Goal: Information Seeking & Learning: Check status

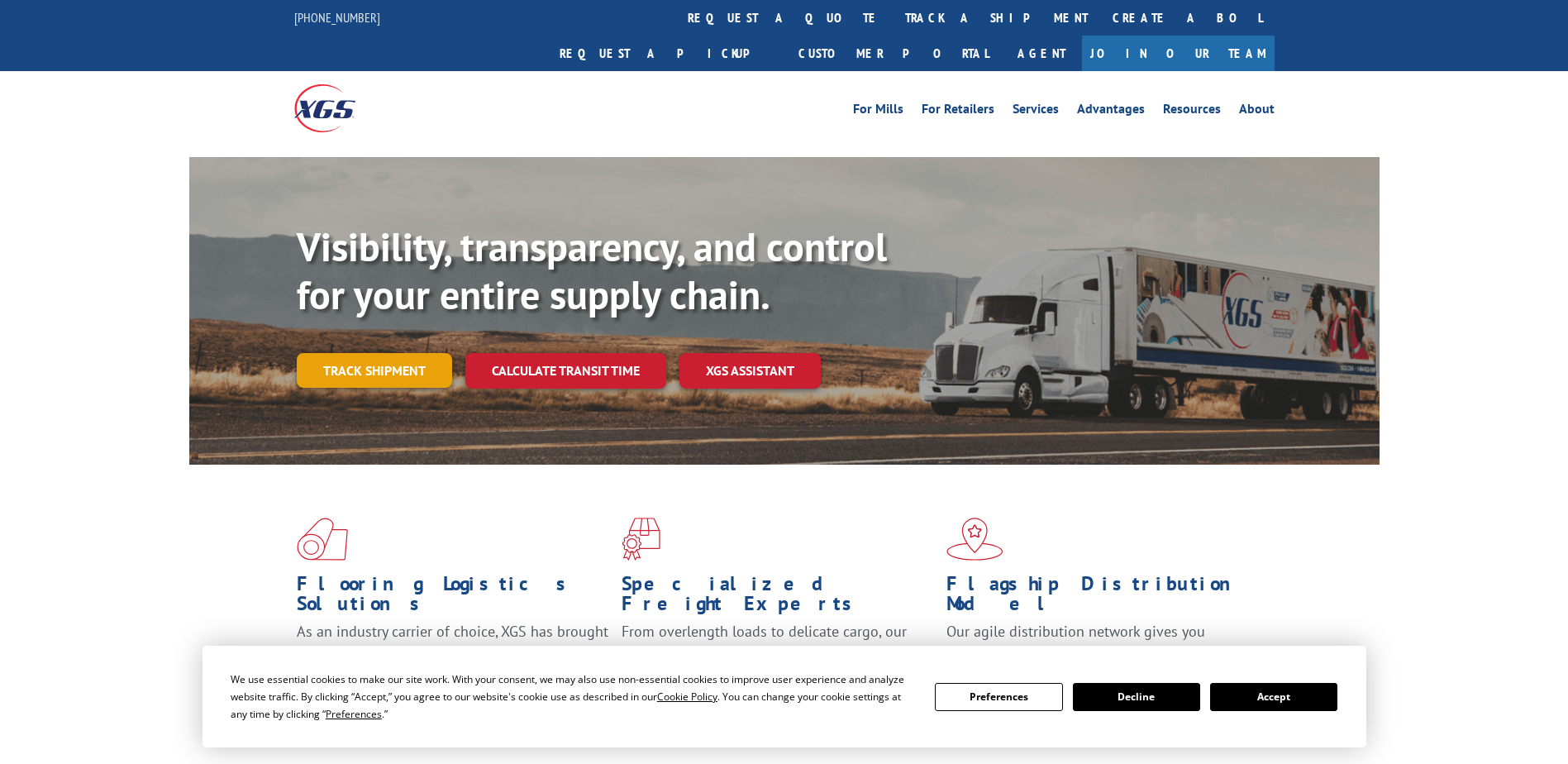
click at [392, 353] on link "Track shipment" at bounding box center [375, 370] width 156 height 34
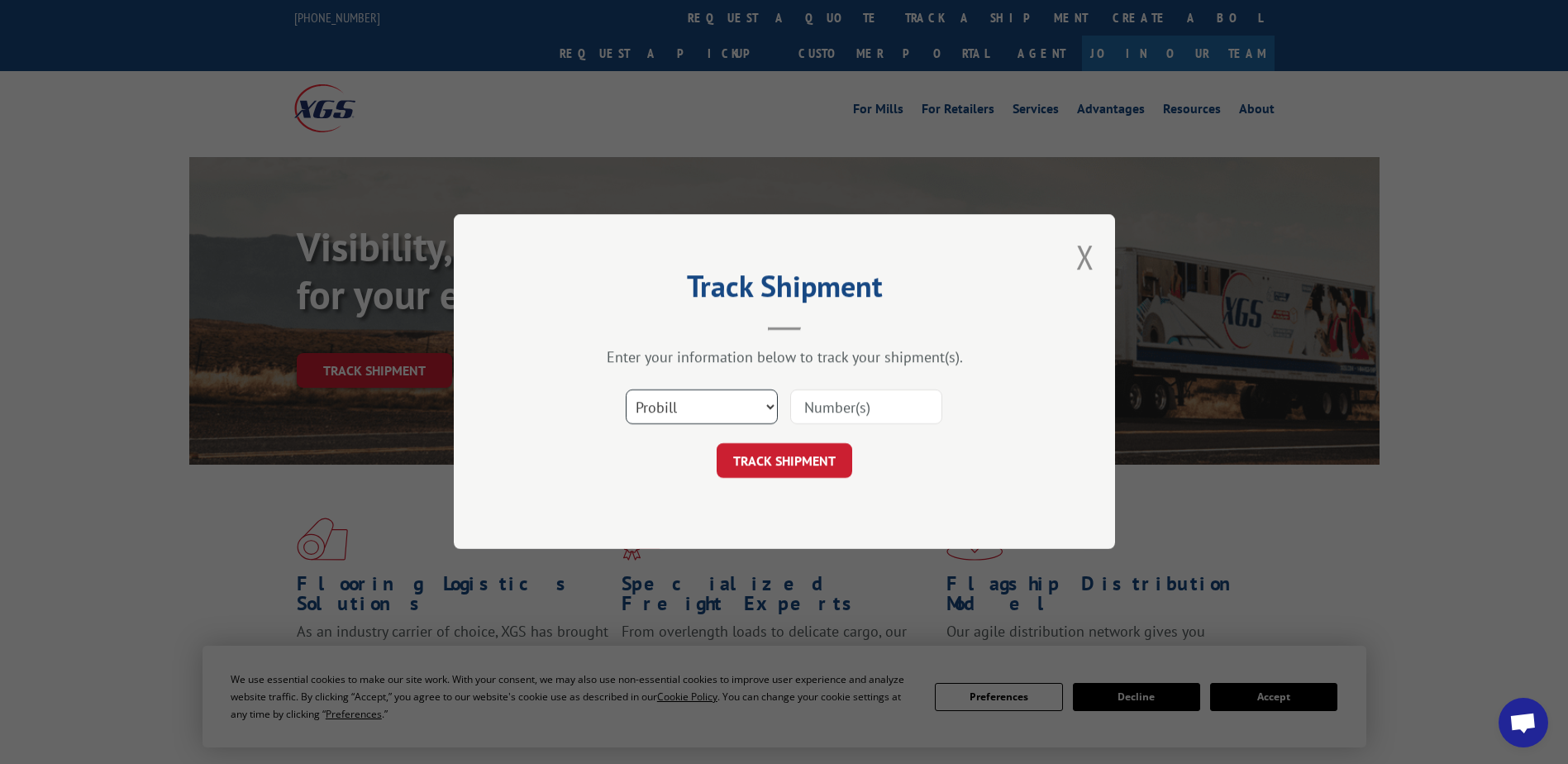
click at [729, 390] on select "Select category... Probill BOL PO" at bounding box center [701, 407] width 152 height 34
select select "bol"
click at [626, 390] on select "Select category... Probill BOL PO" at bounding box center [701, 407] width 152 height 34
drag, startPoint x: 864, startPoint y: 401, endPoint x: 254, endPoint y: 397, distance: 610.0
click at [863, 401] on input at bounding box center [866, 407] width 152 height 34
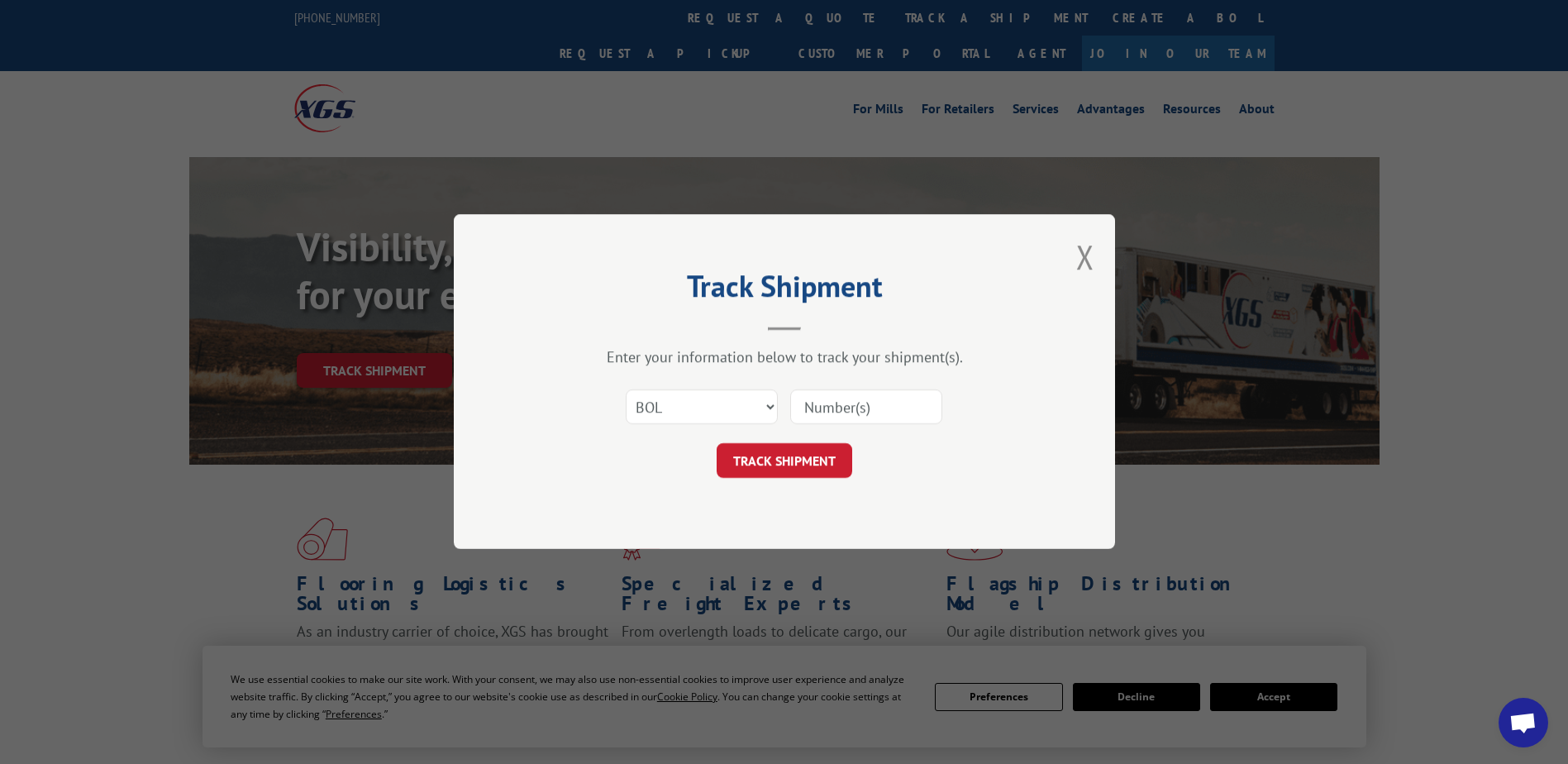
drag, startPoint x: 887, startPoint y: 399, endPoint x: 871, endPoint y: 417, distance: 24.1
click at [886, 399] on input at bounding box center [866, 407] width 152 height 34
paste input "5628843"
type input "5628843"
click at [789, 452] on button "TRACK SHIPMENT" at bounding box center [784, 461] width 135 height 34
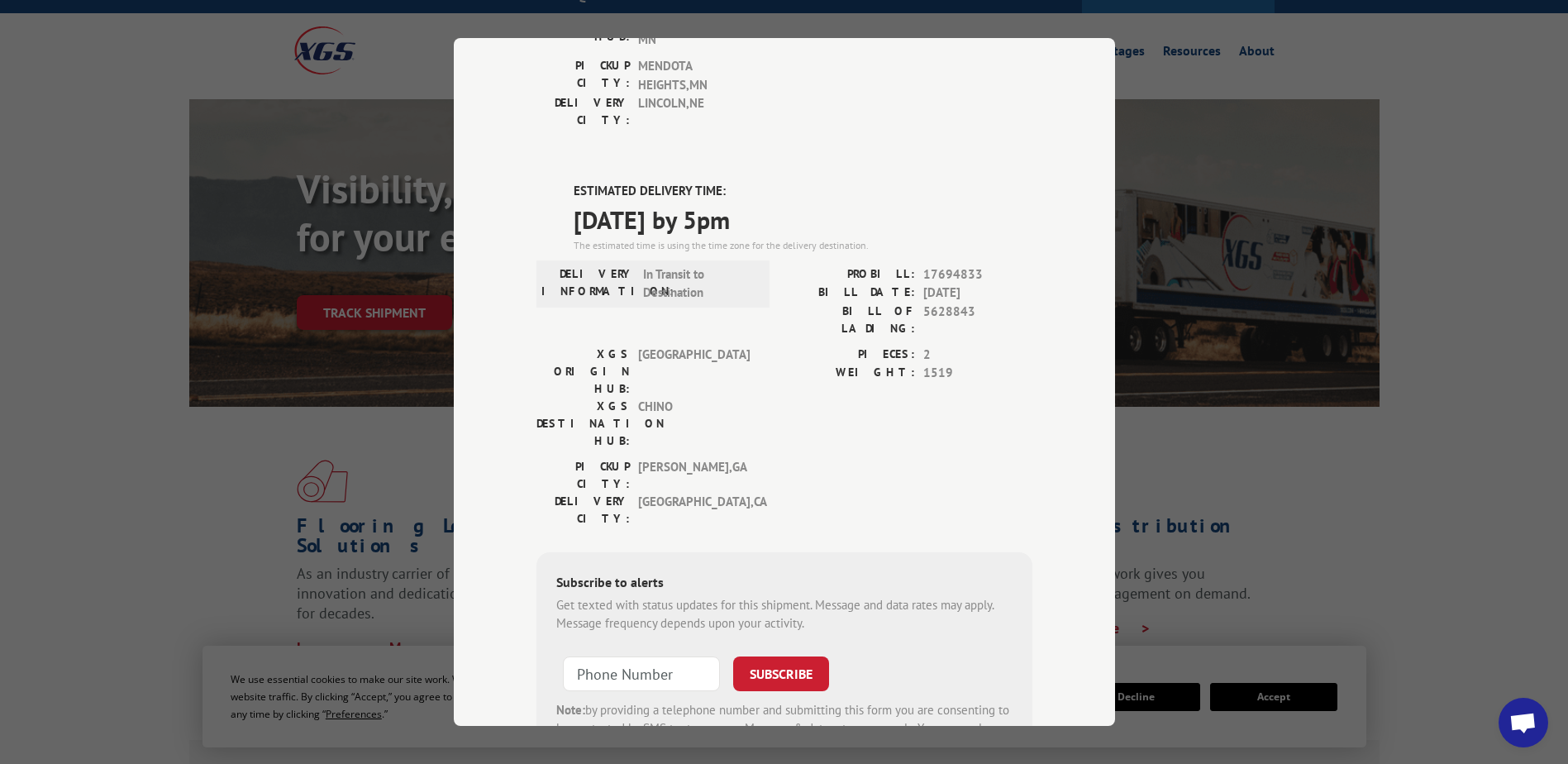
scroll to position [82, 0]
